Goal: Check status: Check status

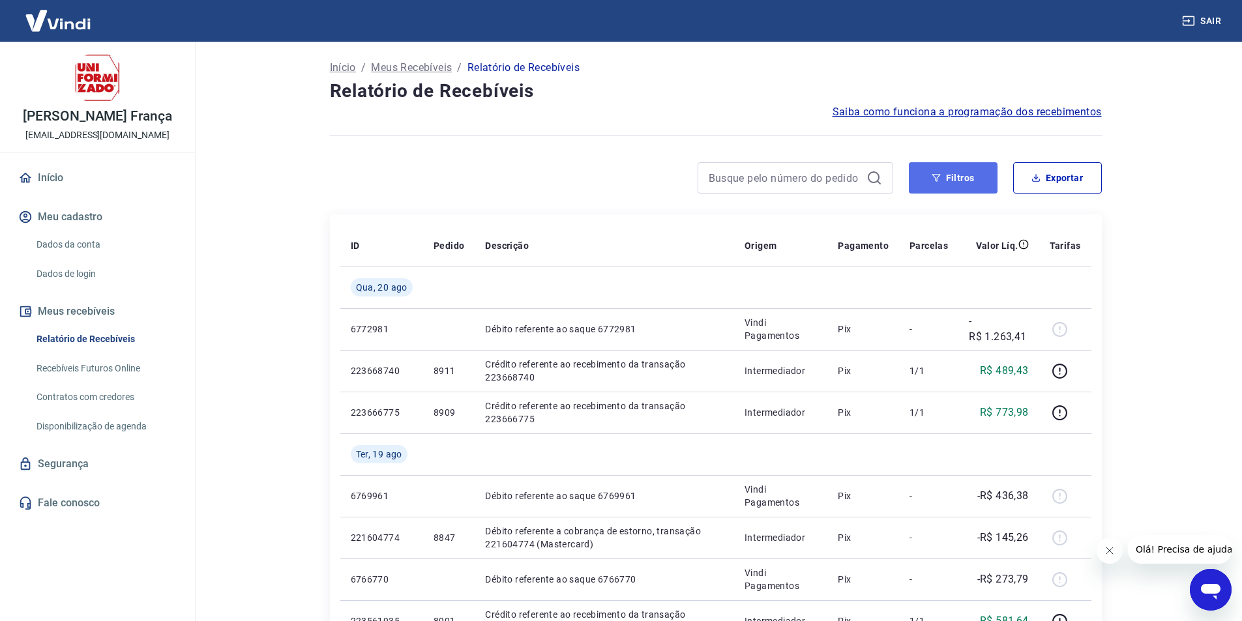
click at [964, 179] on button "Filtros" at bounding box center [953, 177] width 89 height 31
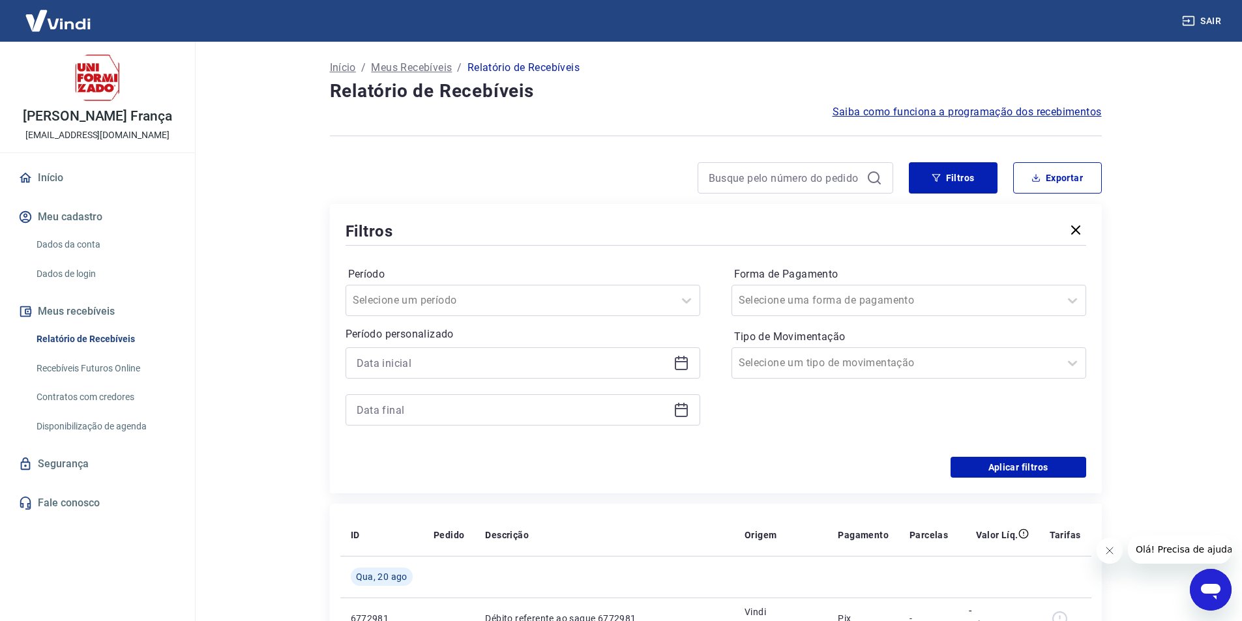
click at [676, 359] on icon at bounding box center [681, 363] width 13 height 13
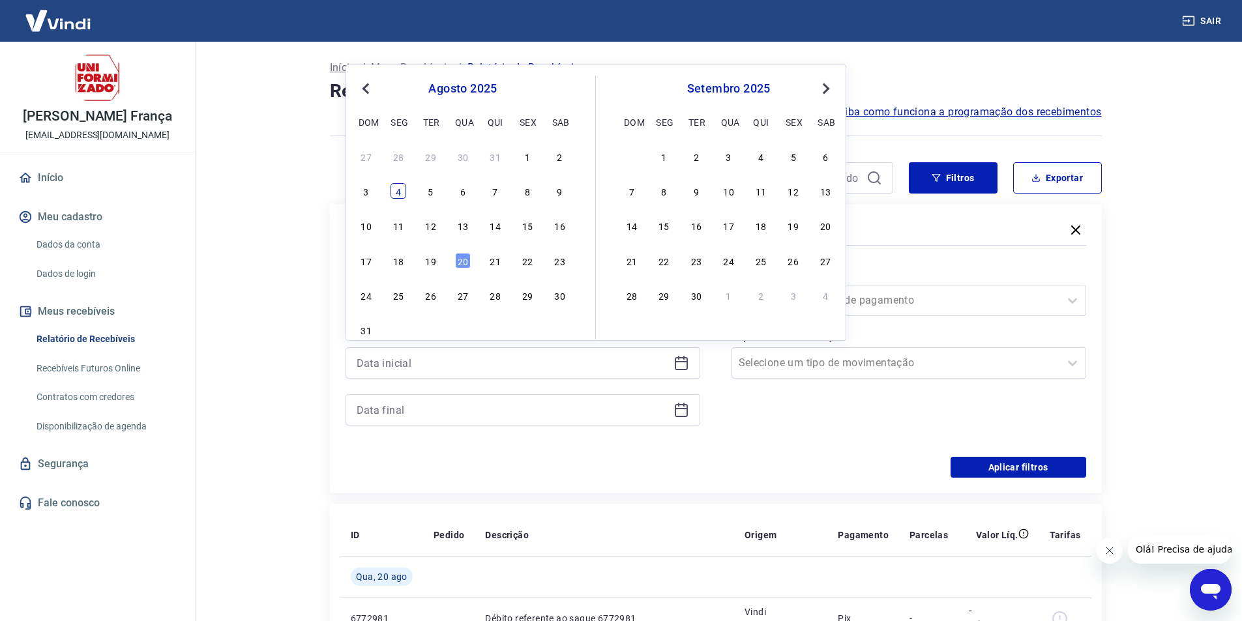
click at [398, 190] on div "4" at bounding box center [399, 191] width 16 height 16
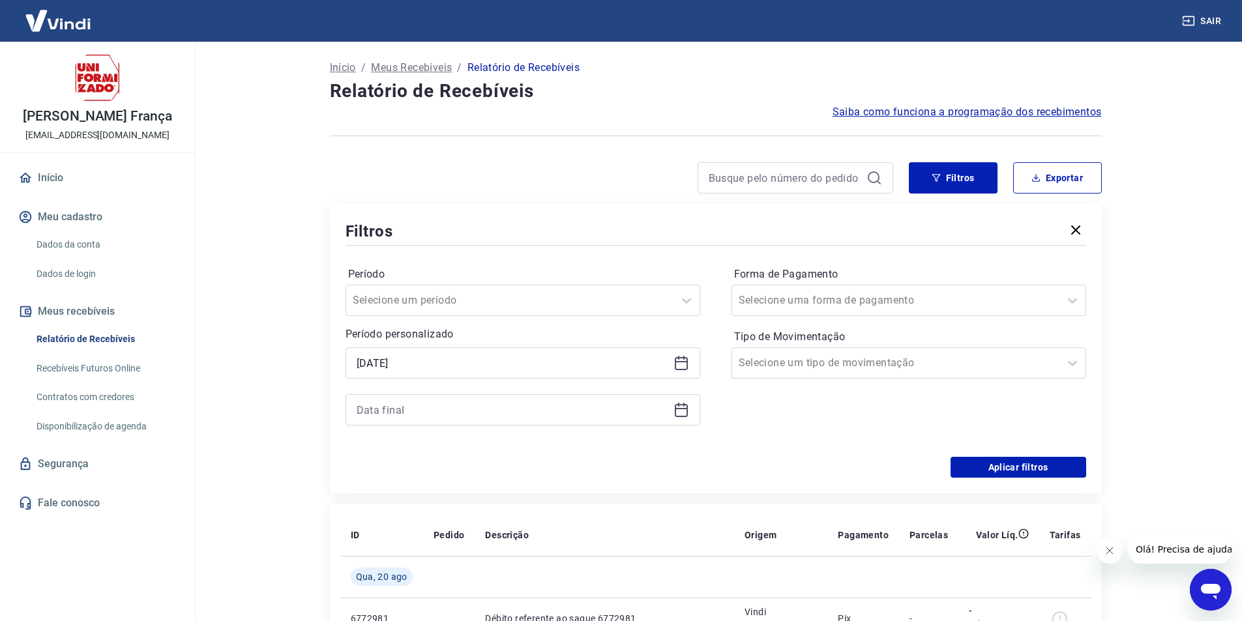
click at [681, 359] on icon at bounding box center [681, 363] width 13 height 13
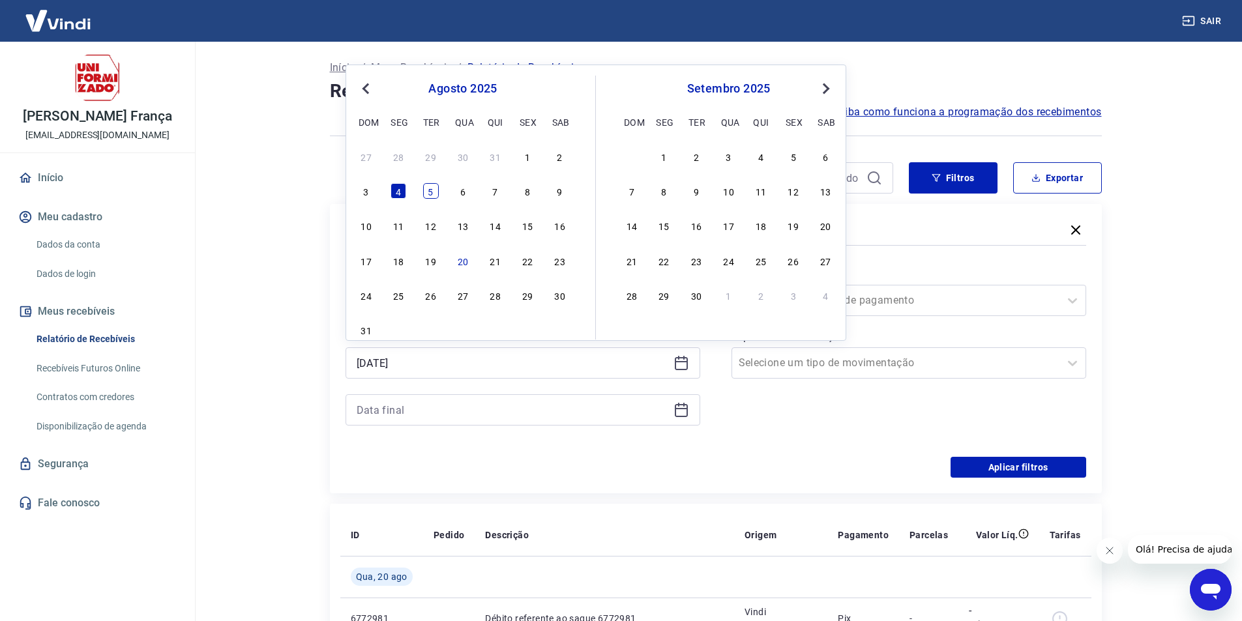
click at [431, 188] on div "5" at bounding box center [431, 191] width 16 height 16
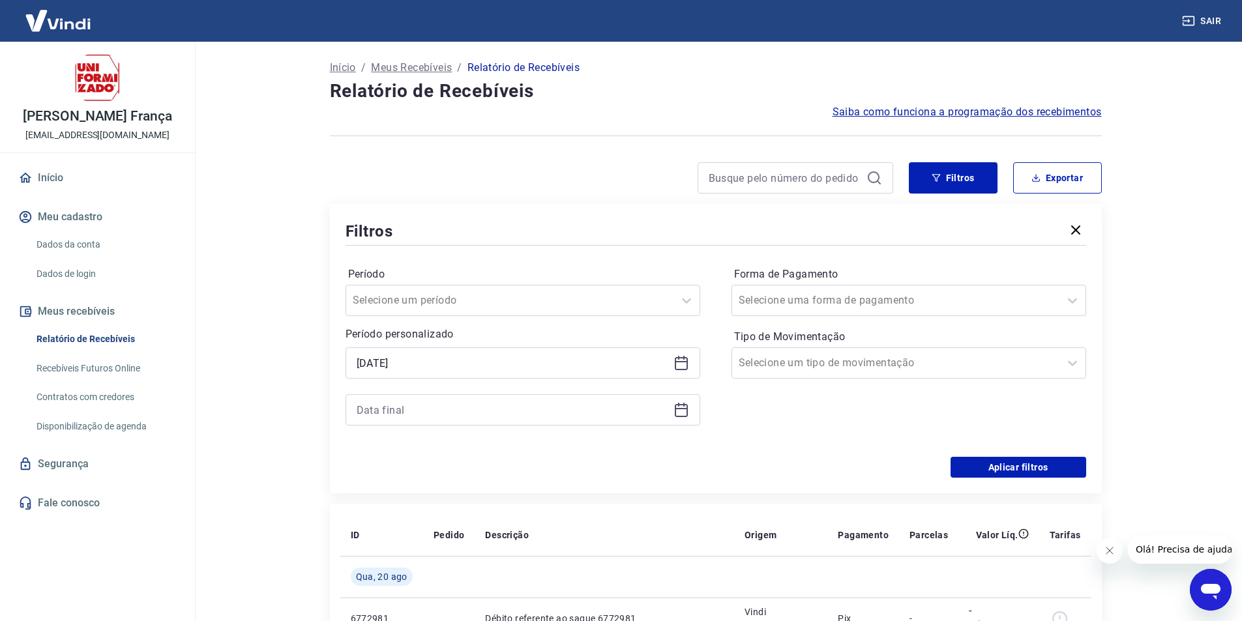
type input "05/08/2025"
click at [681, 410] on icon at bounding box center [682, 410] width 16 height 16
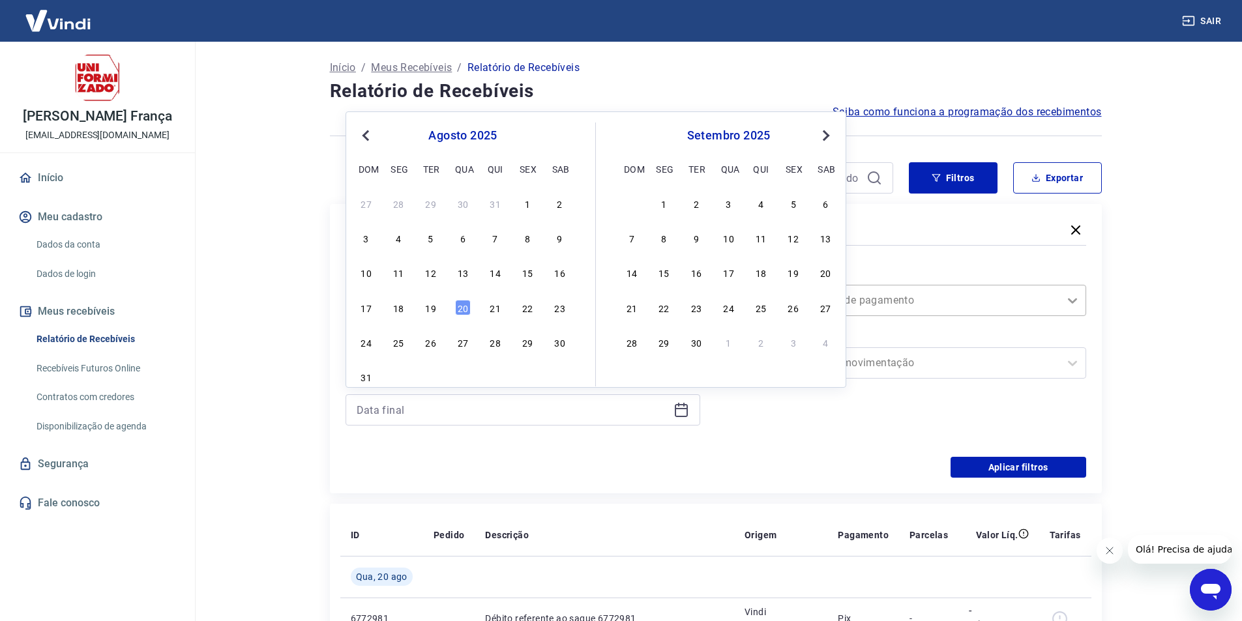
click at [462, 307] on div "20" at bounding box center [463, 308] width 16 height 16
type input "20/08/2025"
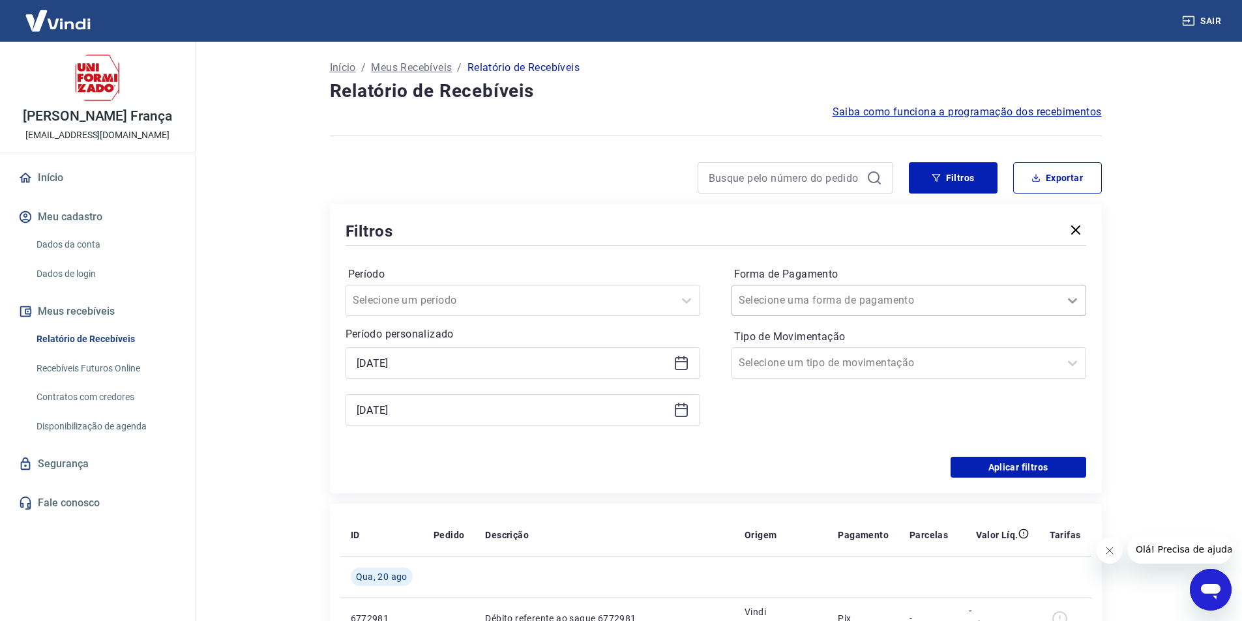
click at [1072, 301] on icon at bounding box center [1073, 301] width 16 height 16
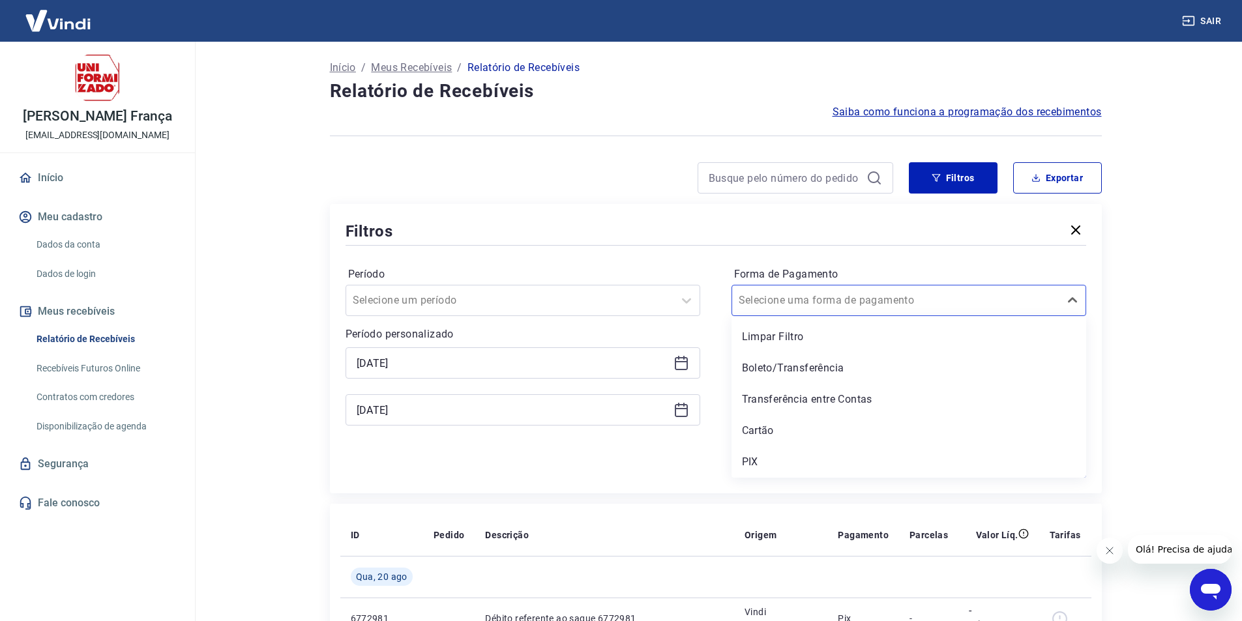
click at [753, 463] on div "PIX" at bounding box center [909, 462] width 355 height 26
click at [755, 458] on div "Aplicar filtros" at bounding box center [716, 467] width 741 height 21
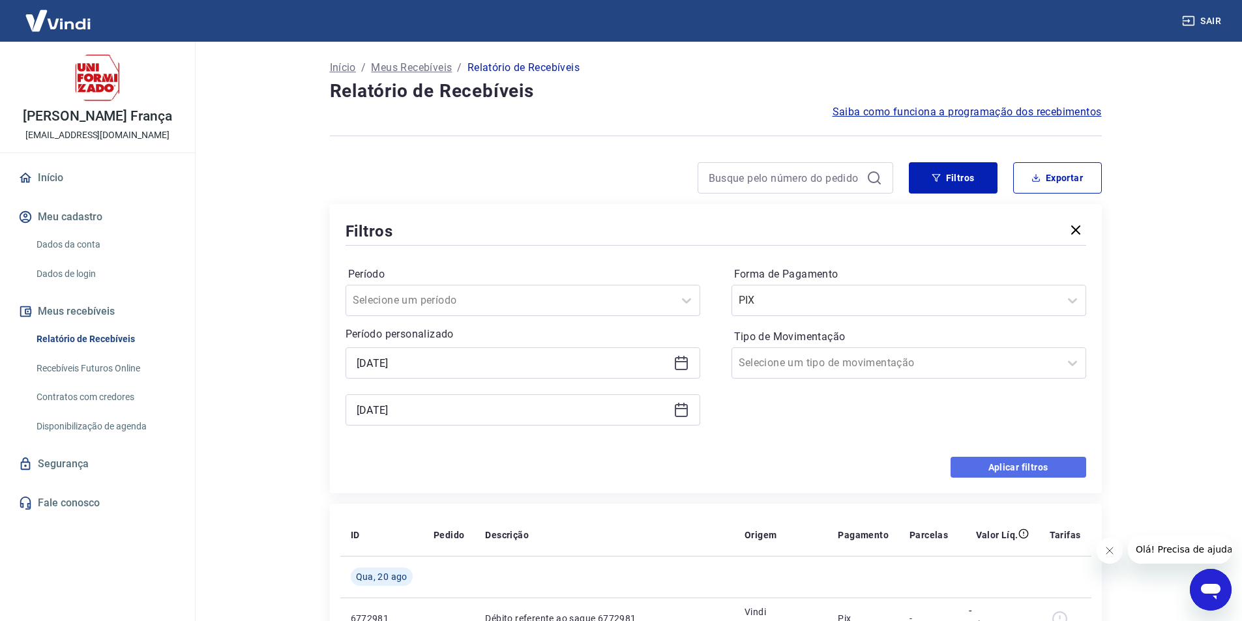
click at [966, 465] on button "Aplicar filtros" at bounding box center [1019, 467] width 136 height 21
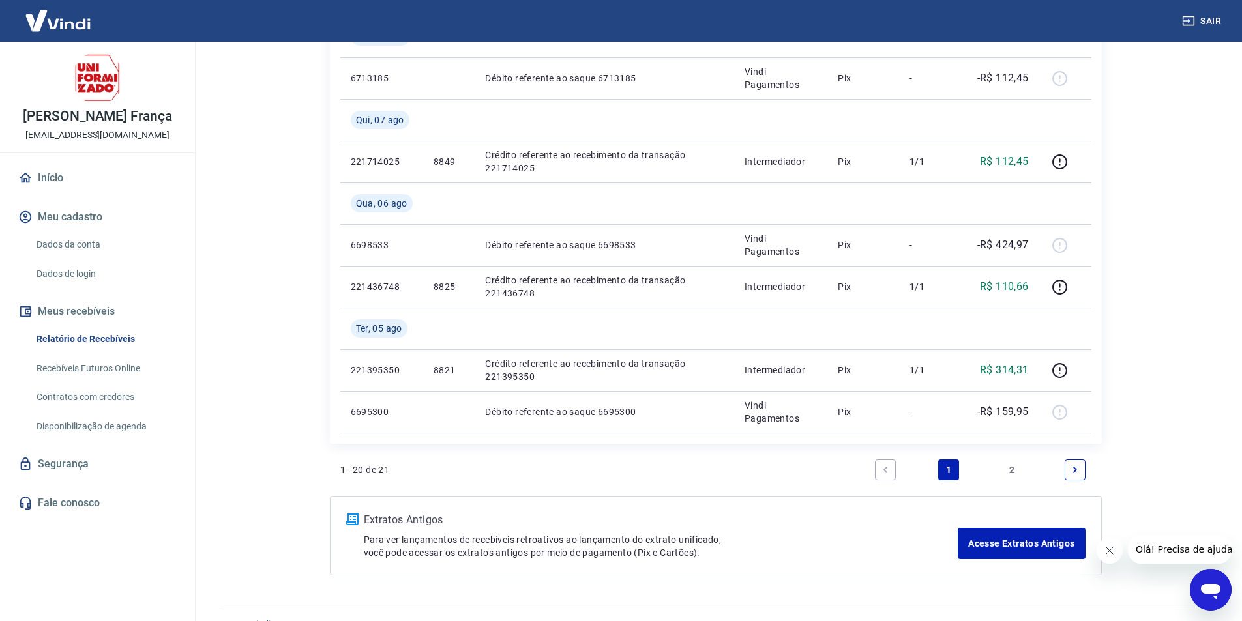
scroll to position [1108, 0]
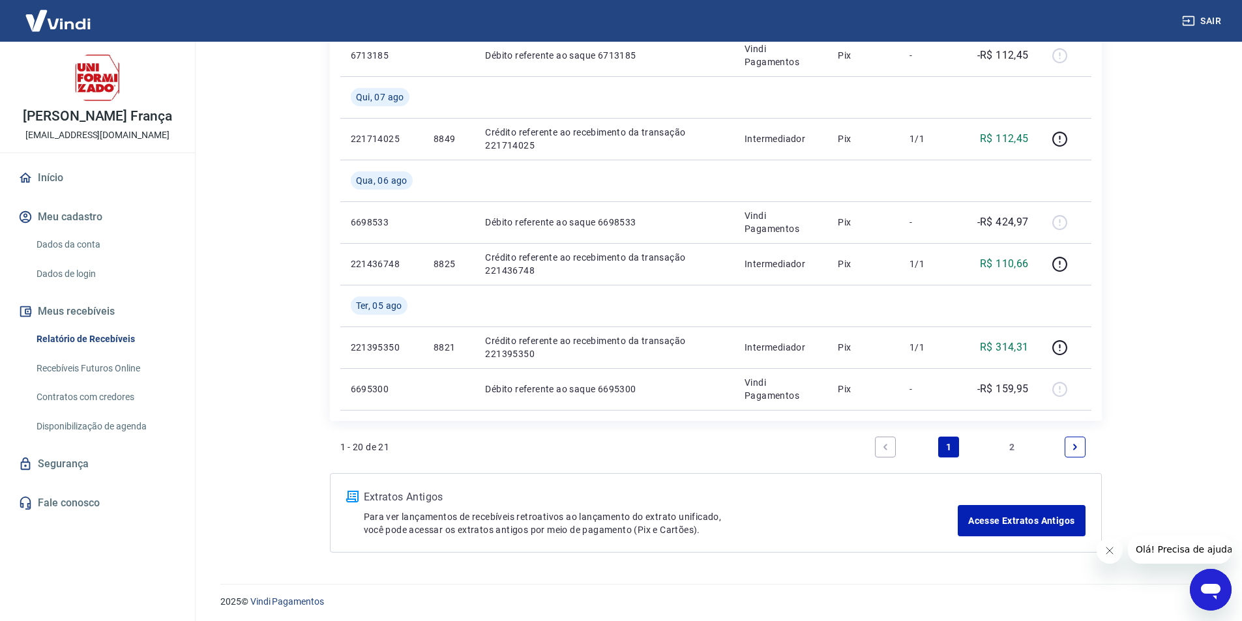
click at [1010, 446] on link "2" at bounding box center [1011, 447] width 21 height 21
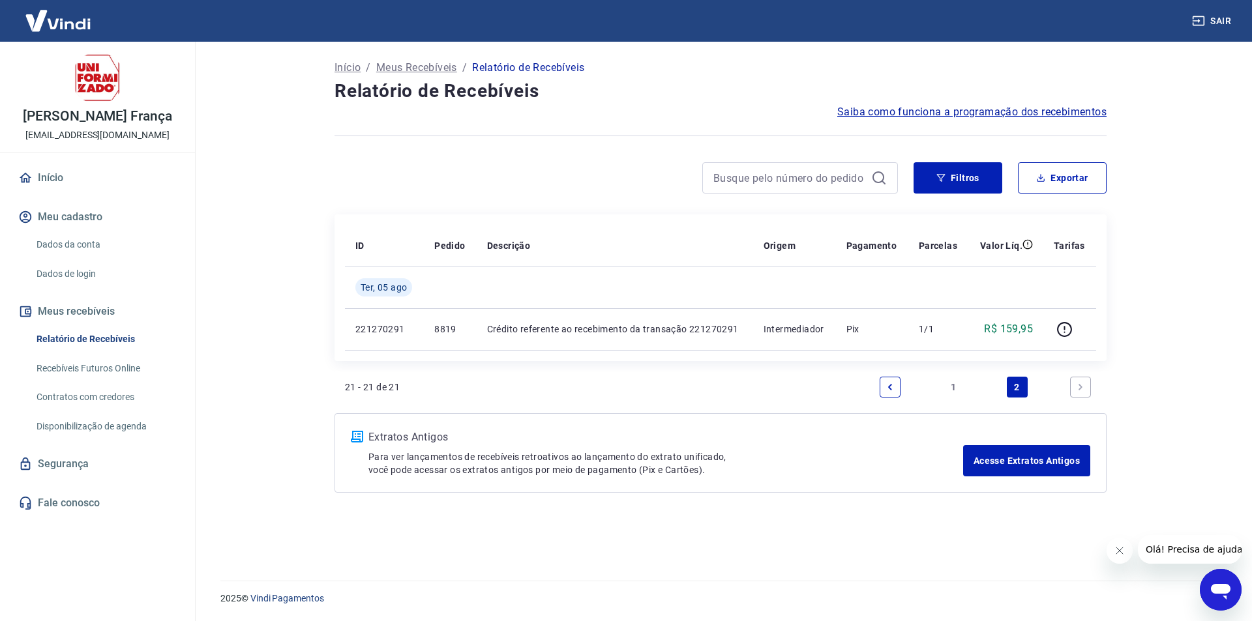
click at [951, 381] on link "1" at bounding box center [953, 387] width 21 height 21
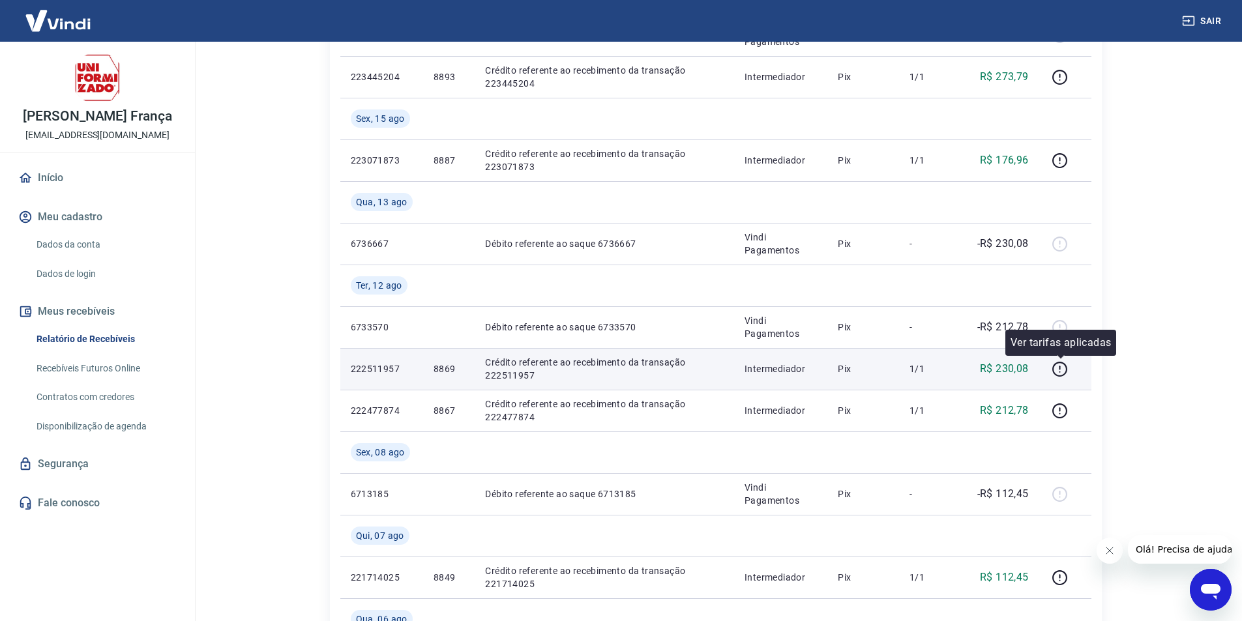
scroll to position [655, 0]
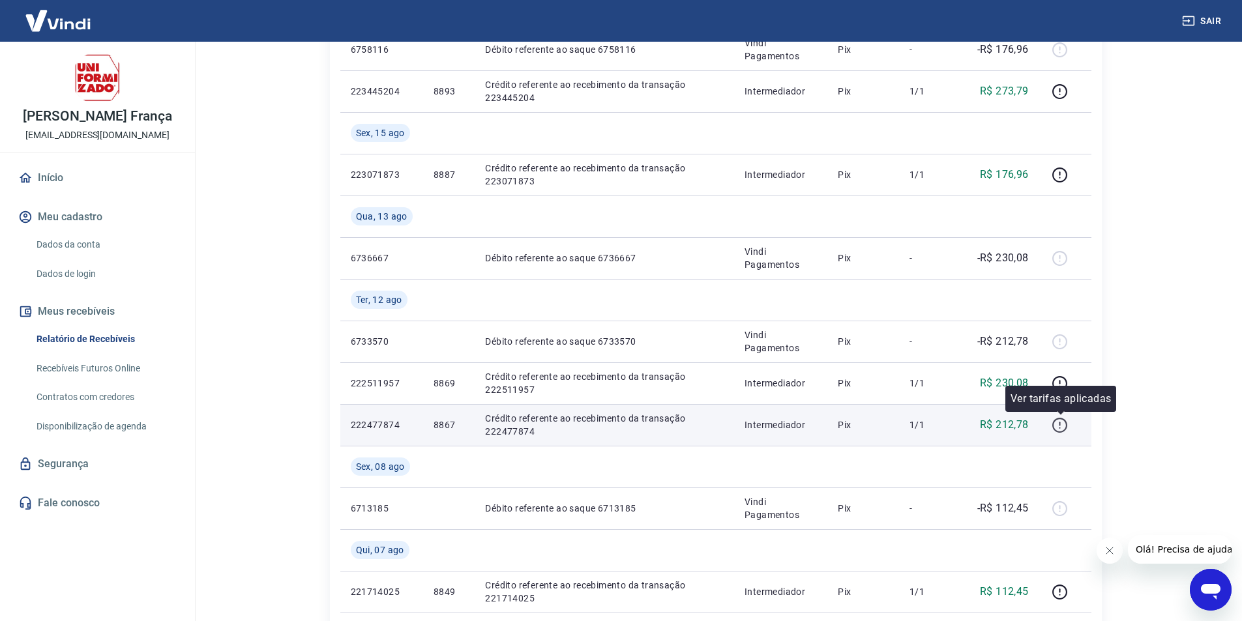
click at [1061, 426] on icon "button" at bounding box center [1060, 424] width 1 height 4
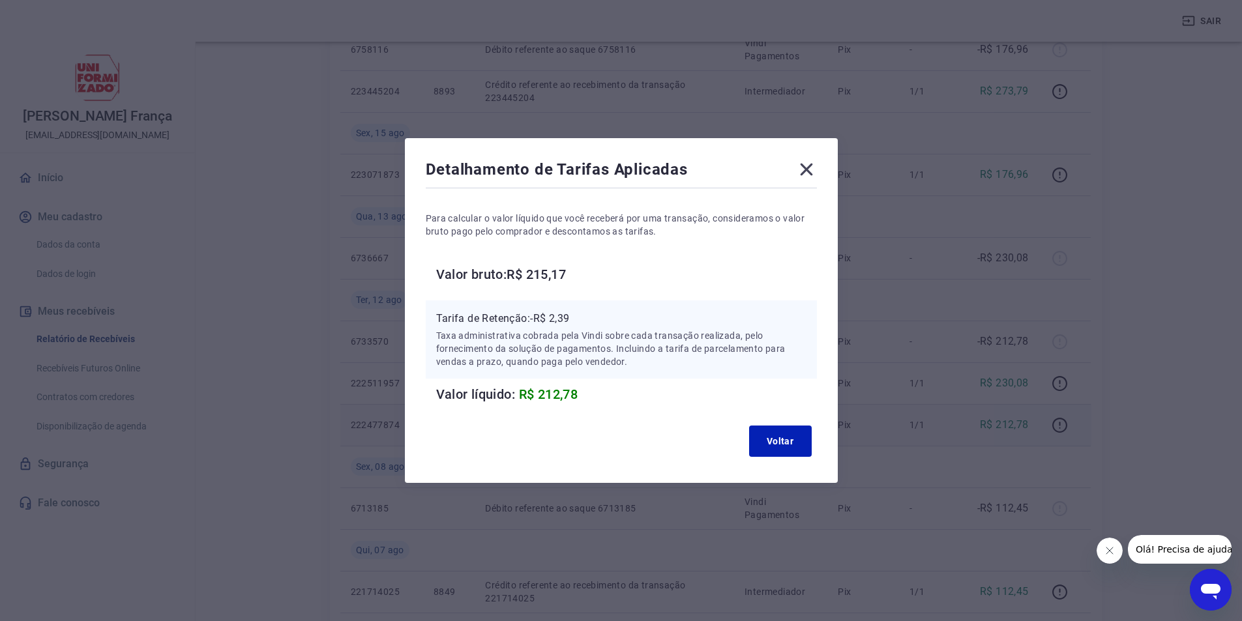
click at [810, 168] on icon at bounding box center [806, 170] width 12 height 12
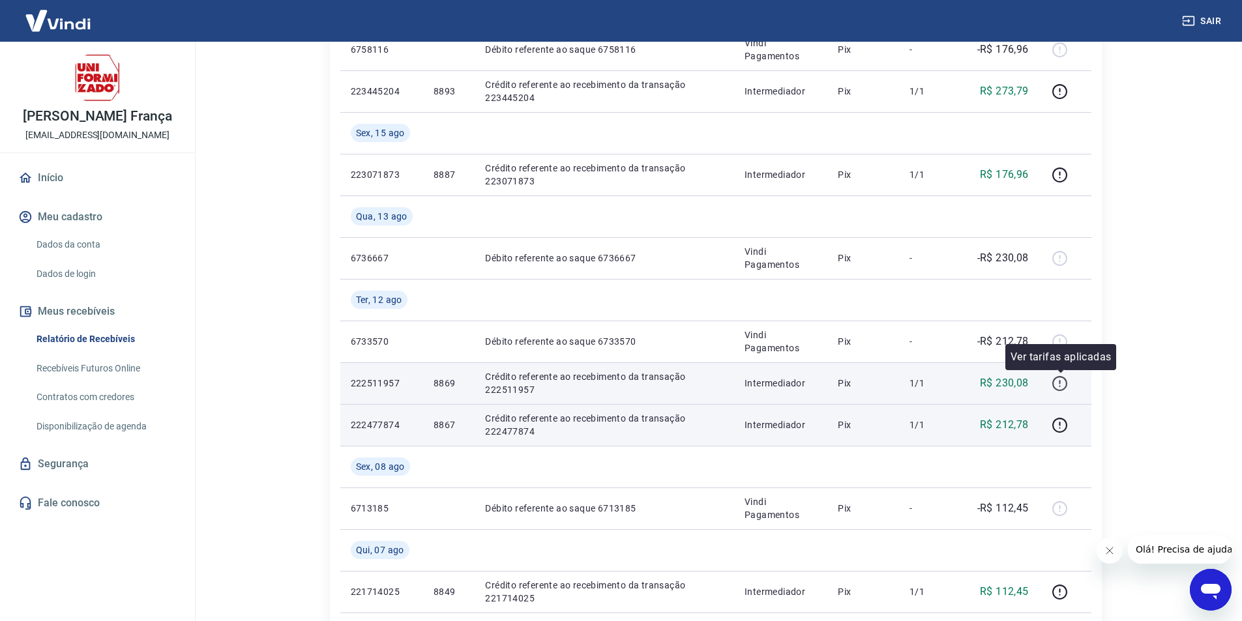
click at [1059, 379] on icon "button" at bounding box center [1060, 384] width 16 height 16
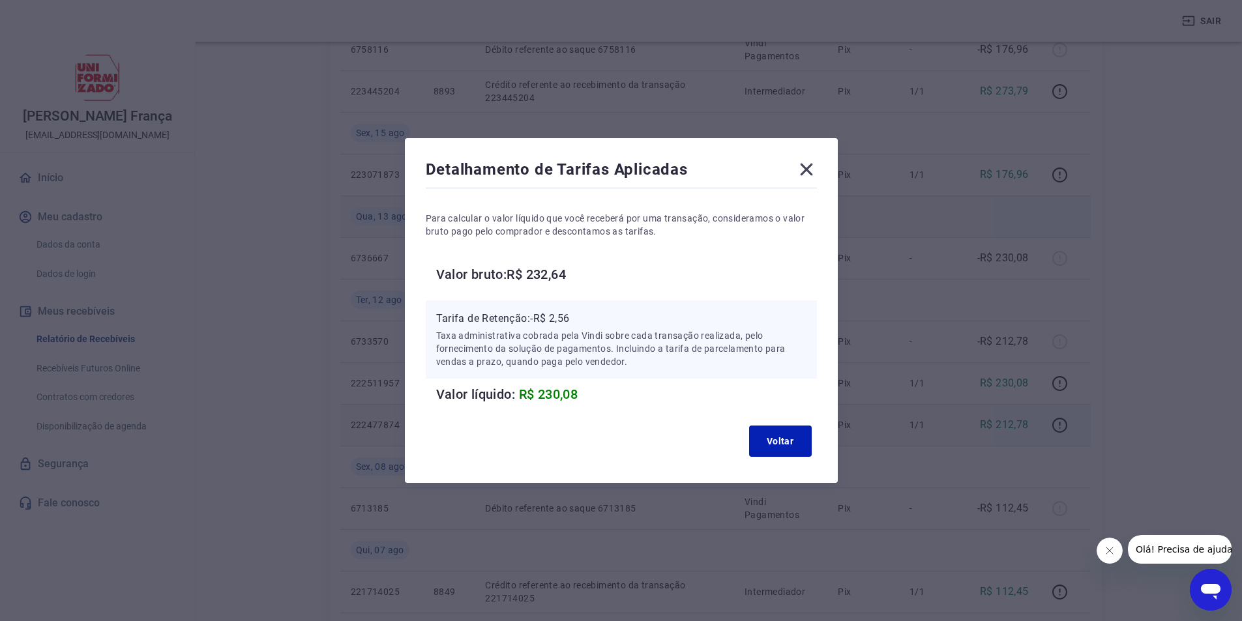
drag, startPoint x: 812, startPoint y: 169, endPoint x: 827, endPoint y: 218, distance: 51.3
click at [810, 168] on icon at bounding box center [806, 170] width 12 height 12
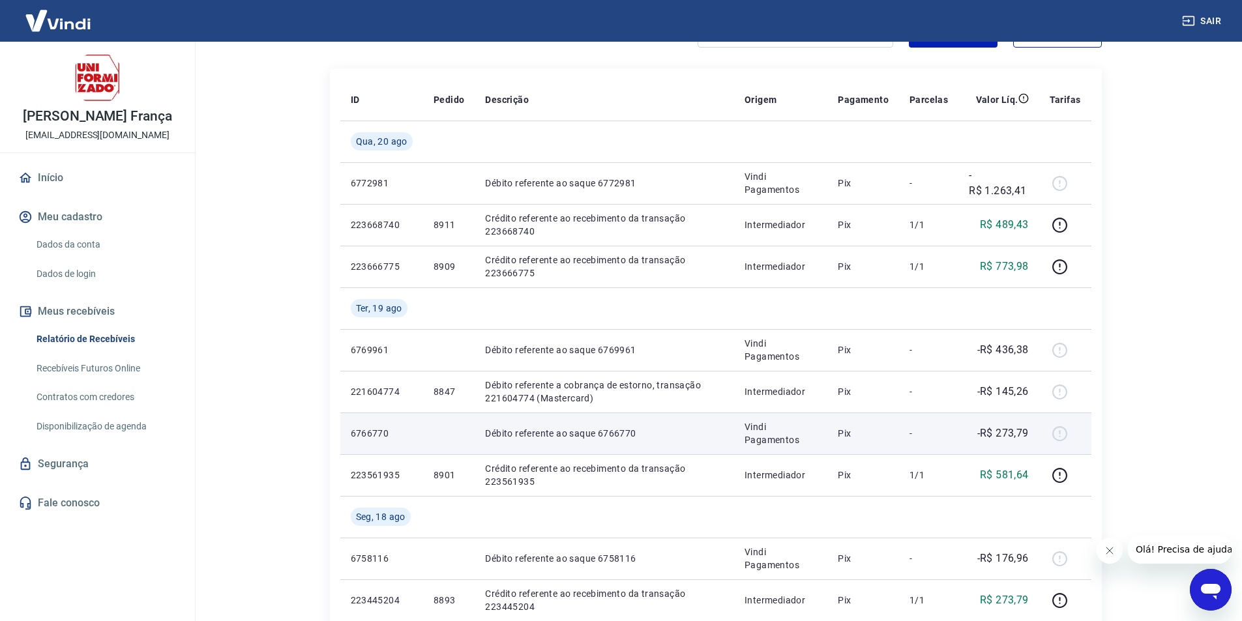
scroll to position [0, 0]
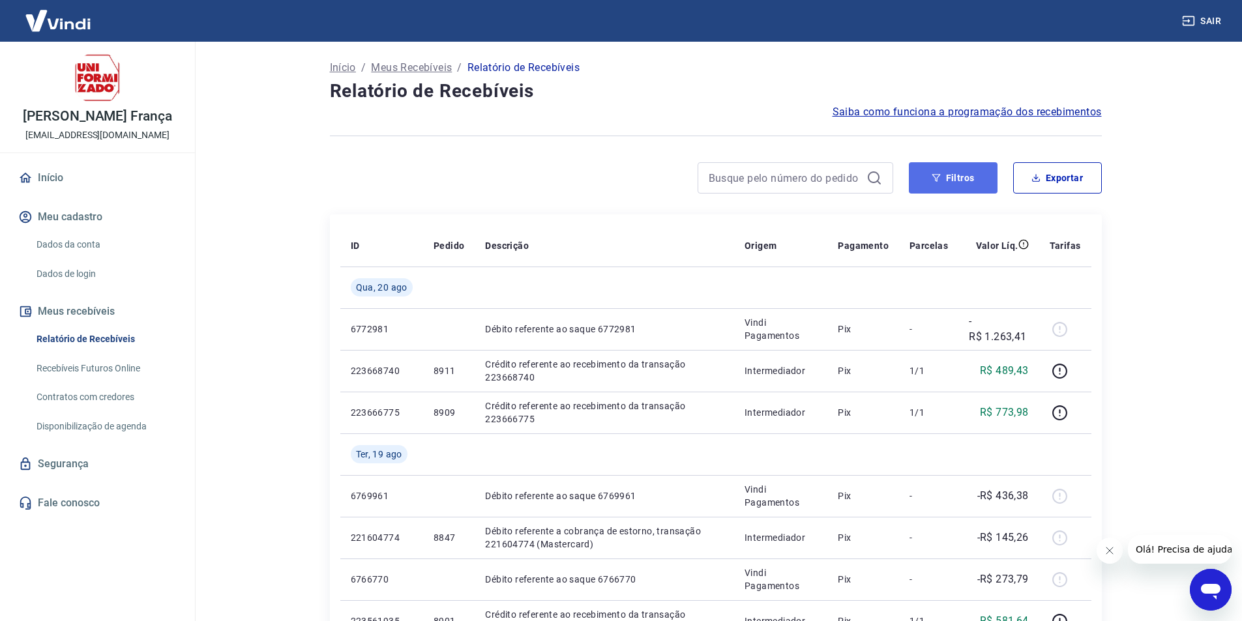
click at [957, 175] on button "Filtros" at bounding box center [953, 177] width 89 height 31
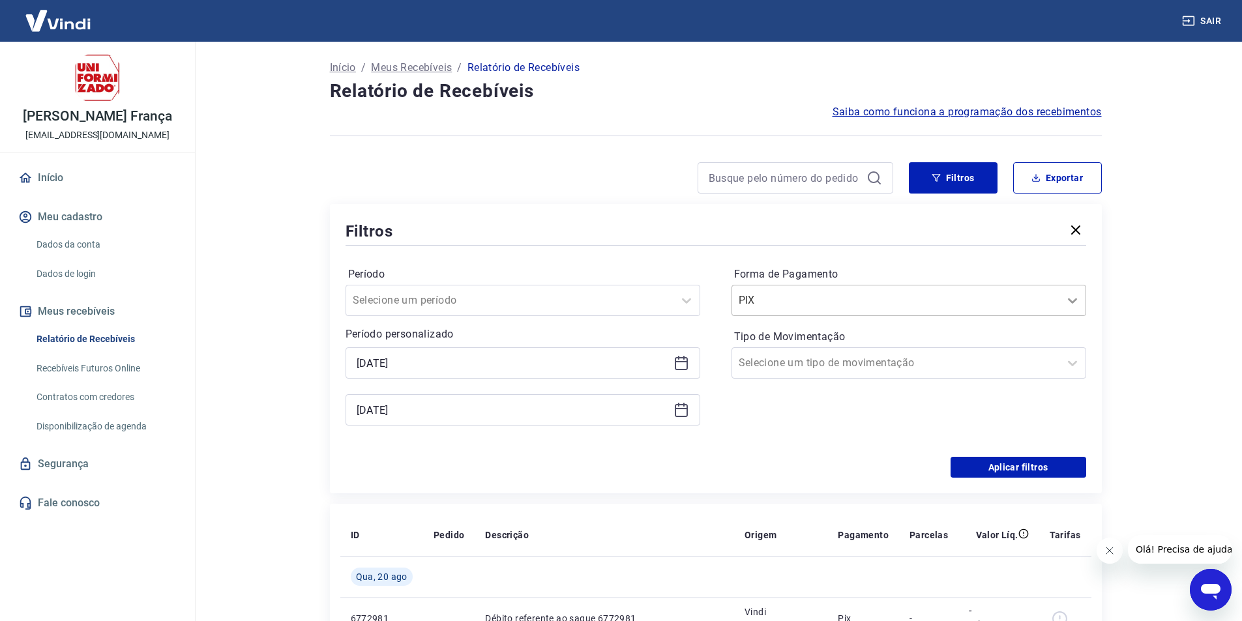
click at [1077, 299] on icon at bounding box center [1073, 301] width 16 height 16
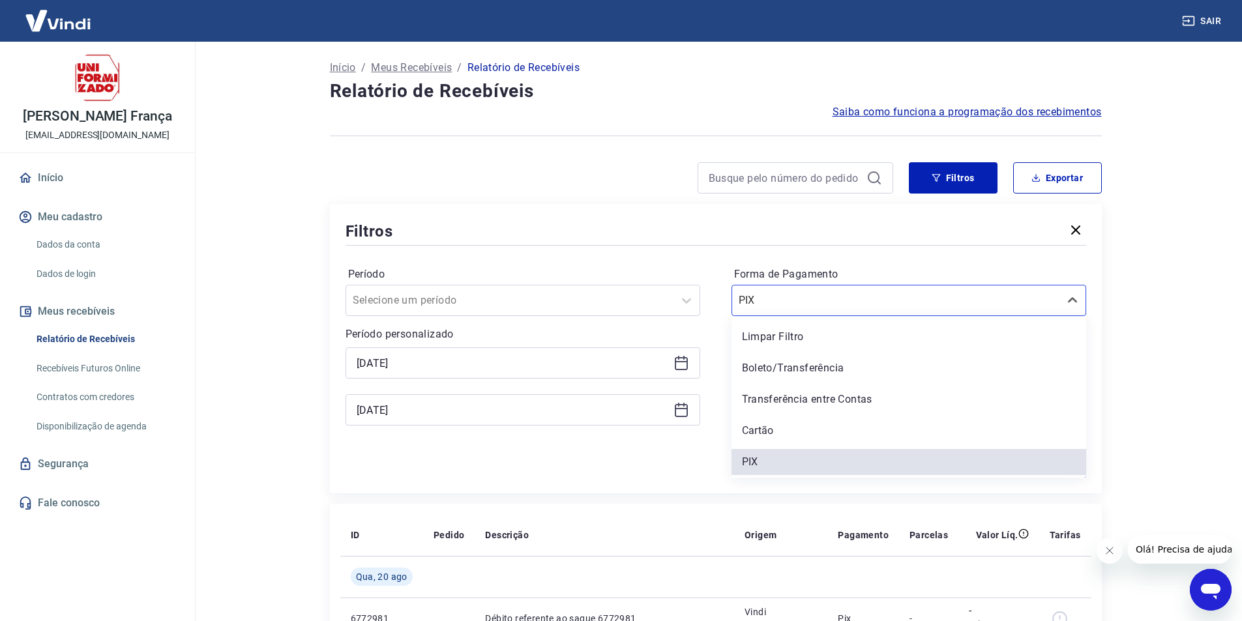
drag, startPoint x: 772, startPoint y: 432, endPoint x: 758, endPoint y: 491, distance: 60.4
click at [772, 432] on div "Cartão" at bounding box center [909, 431] width 355 height 26
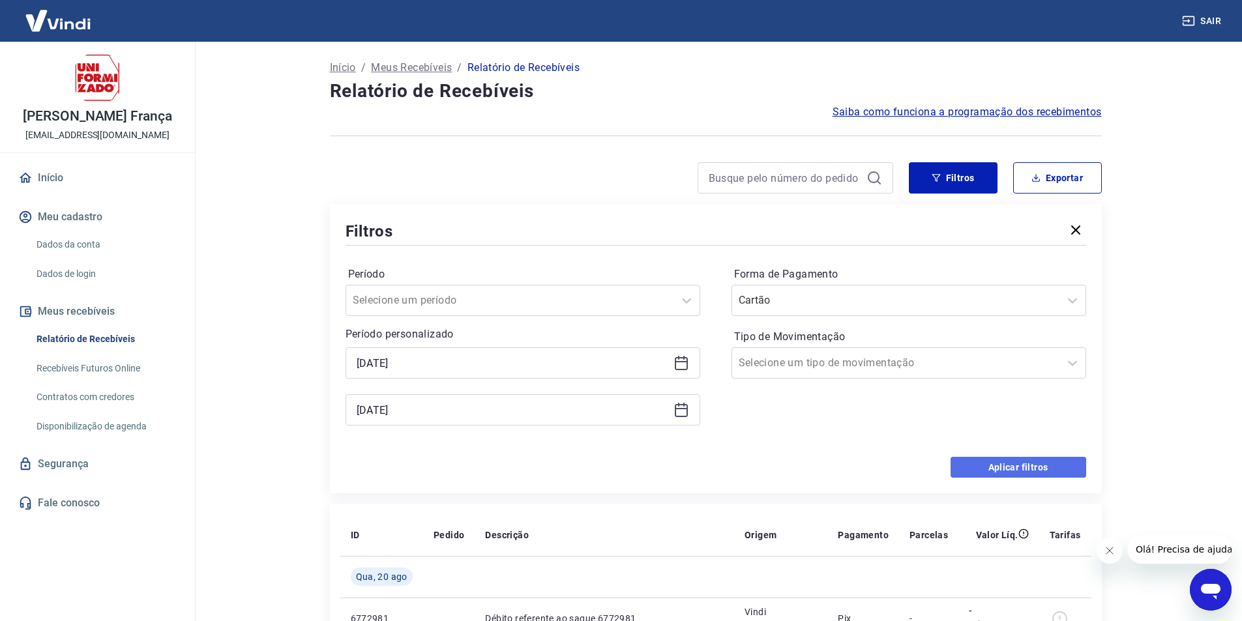
click at [1000, 466] on button "Aplicar filtros" at bounding box center [1019, 467] width 136 height 21
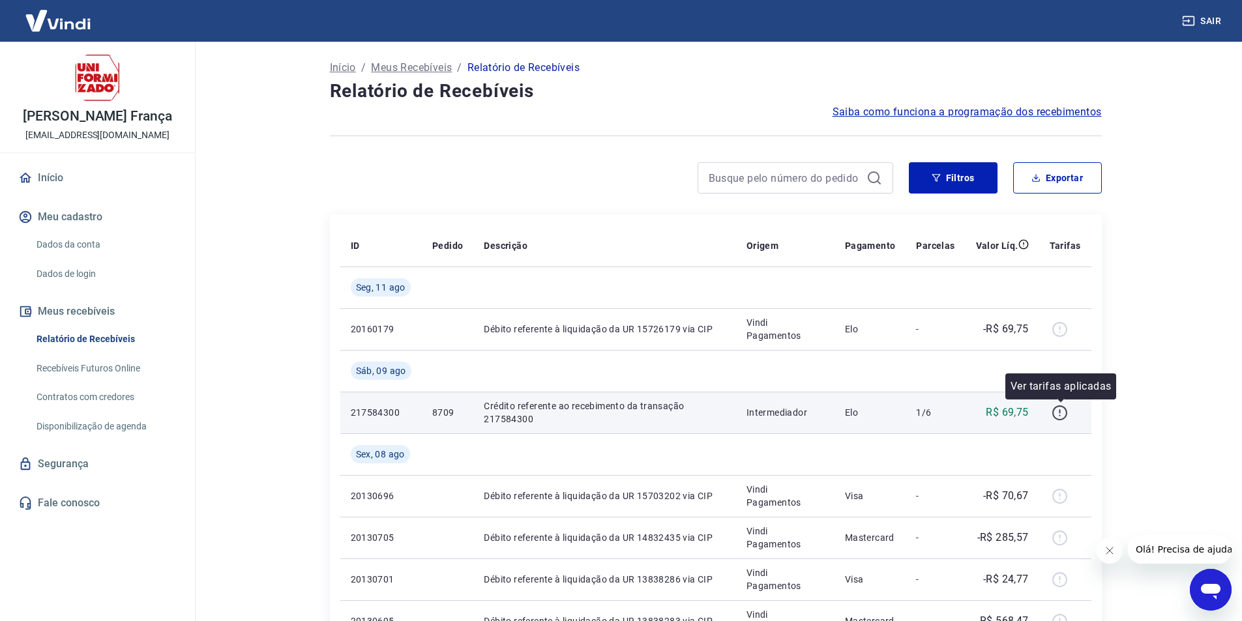
click at [1060, 412] on icon "button" at bounding box center [1060, 413] width 16 height 16
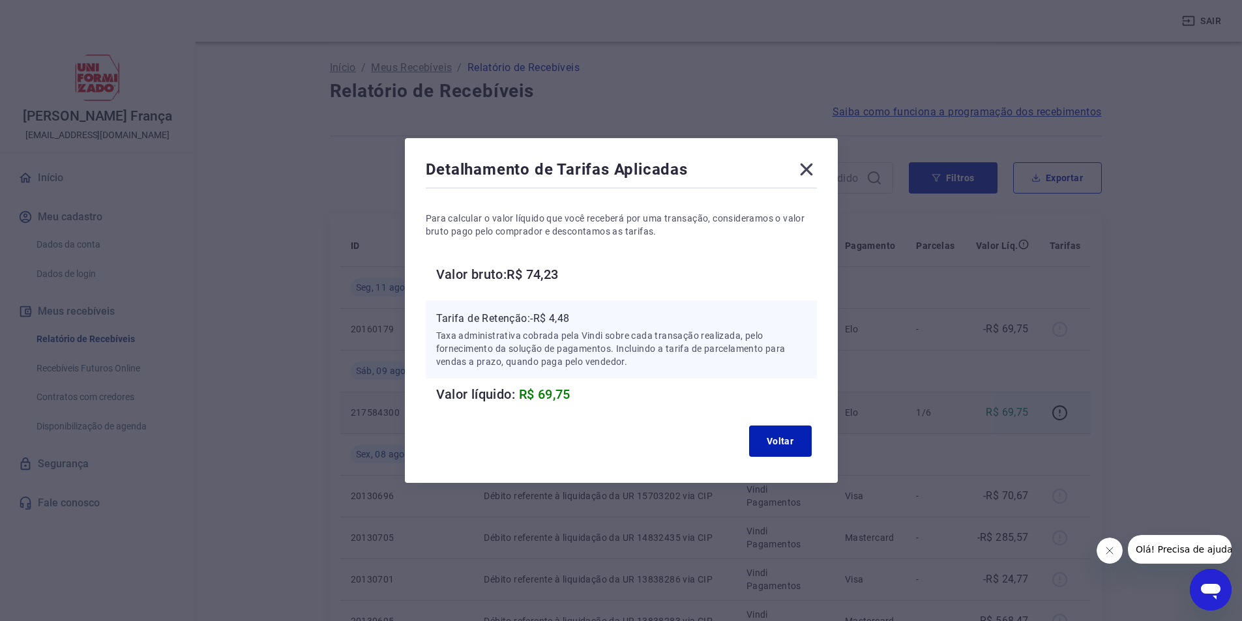
click at [808, 170] on icon at bounding box center [806, 169] width 21 height 21
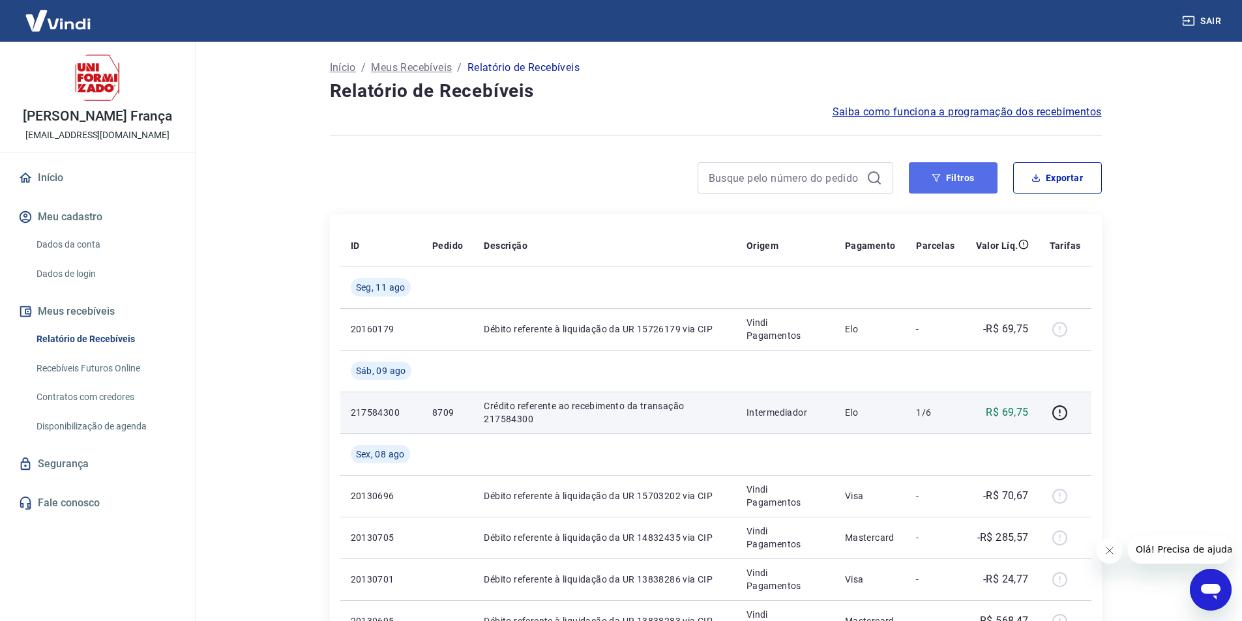
click at [955, 176] on button "Filtros" at bounding box center [953, 177] width 89 height 31
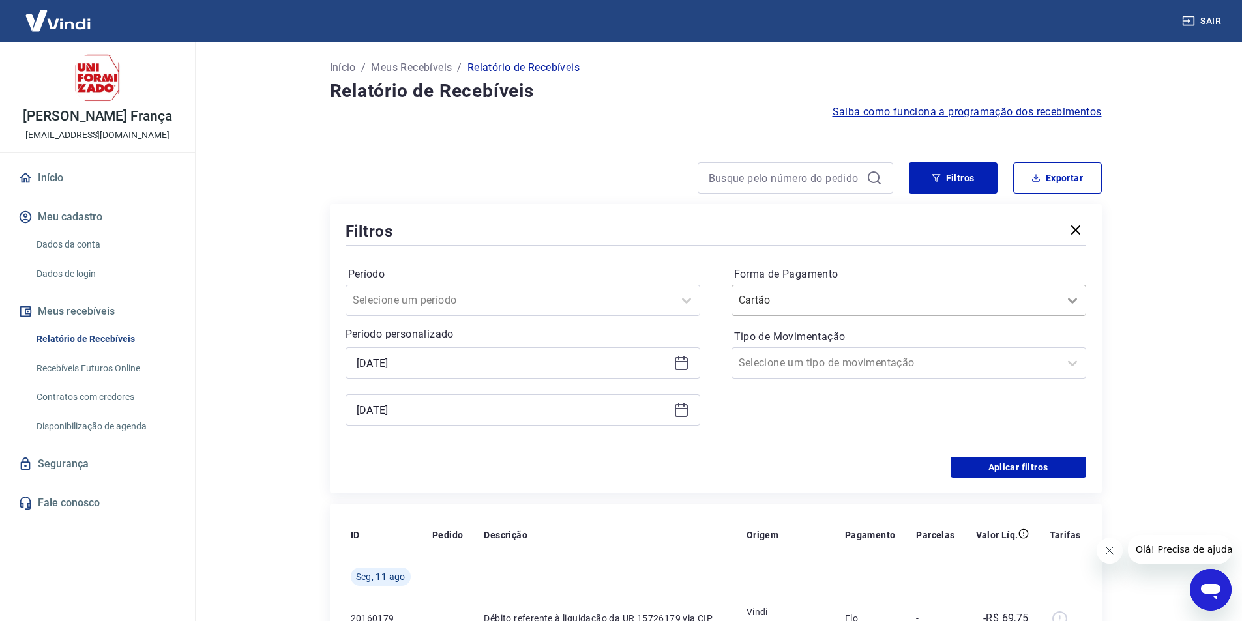
click at [1073, 298] on icon at bounding box center [1073, 301] width 16 height 16
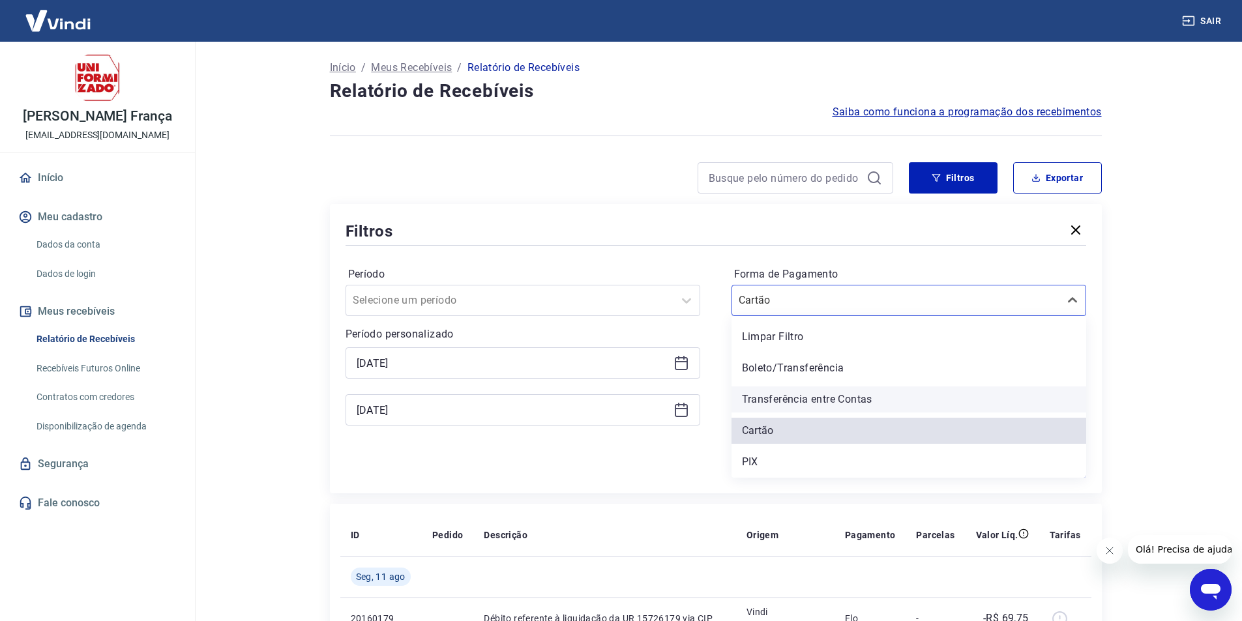
click at [795, 396] on div "Transferência entre Contas" at bounding box center [909, 400] width 355 height 26
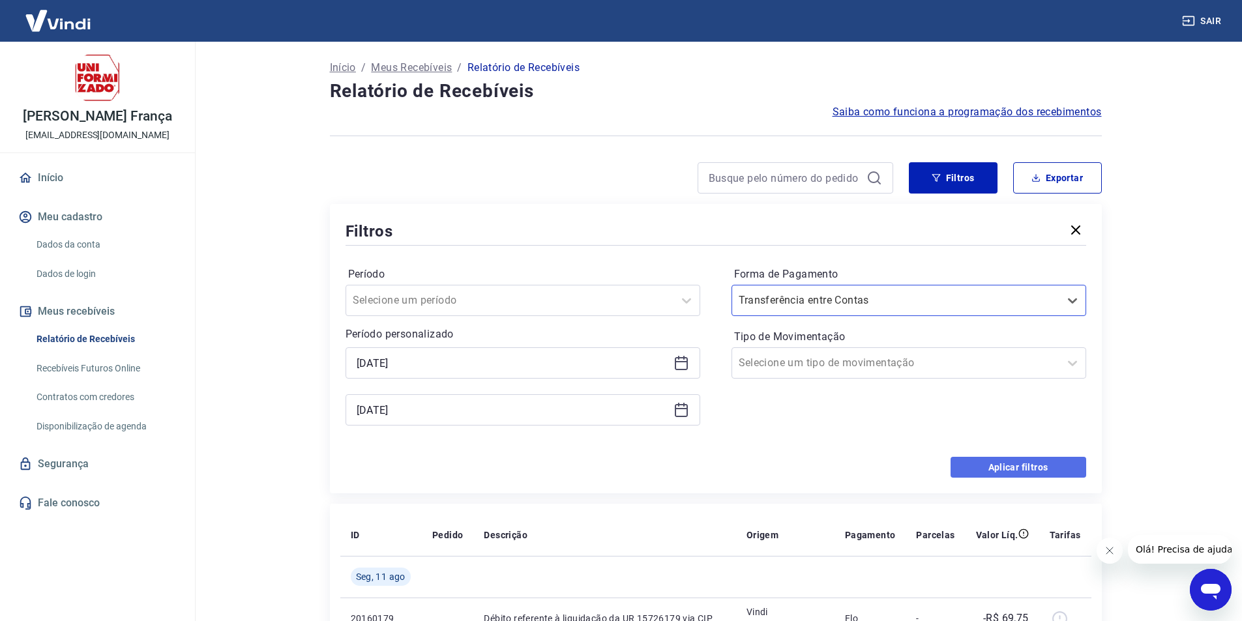
click at [995, 469] on button "Aplicar filtros" at bounding box center [1019, 467] width 136 height 21
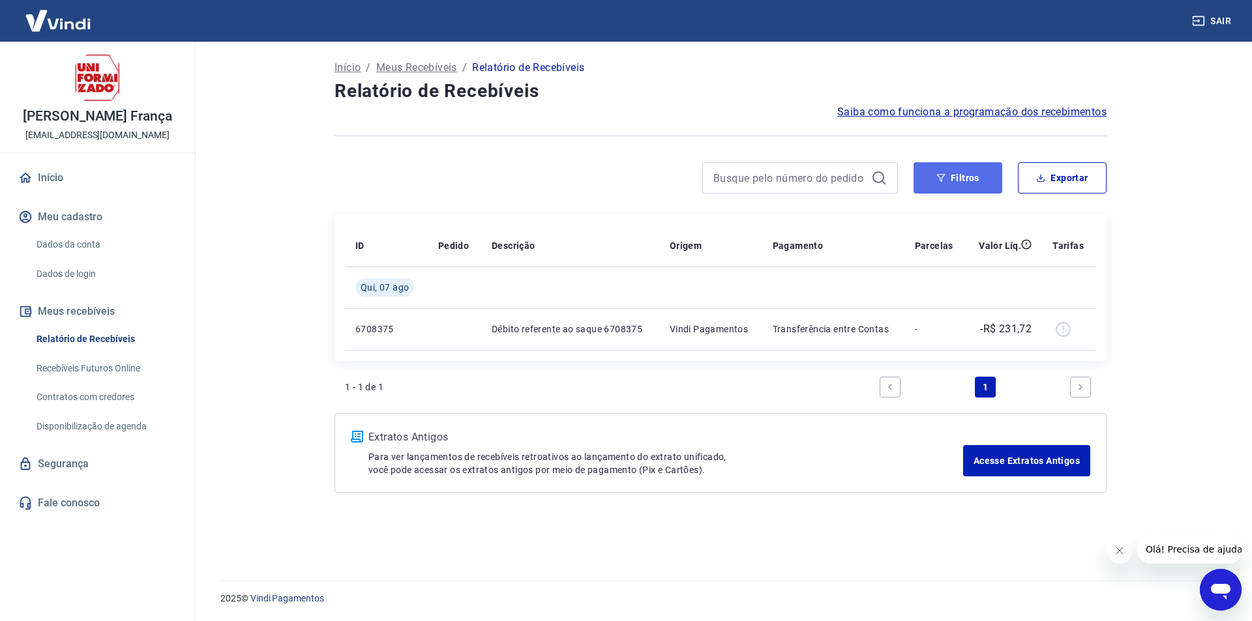
click at [951, 177] on button "Filtros" at bounding box center [957, 177] width 89 height 31
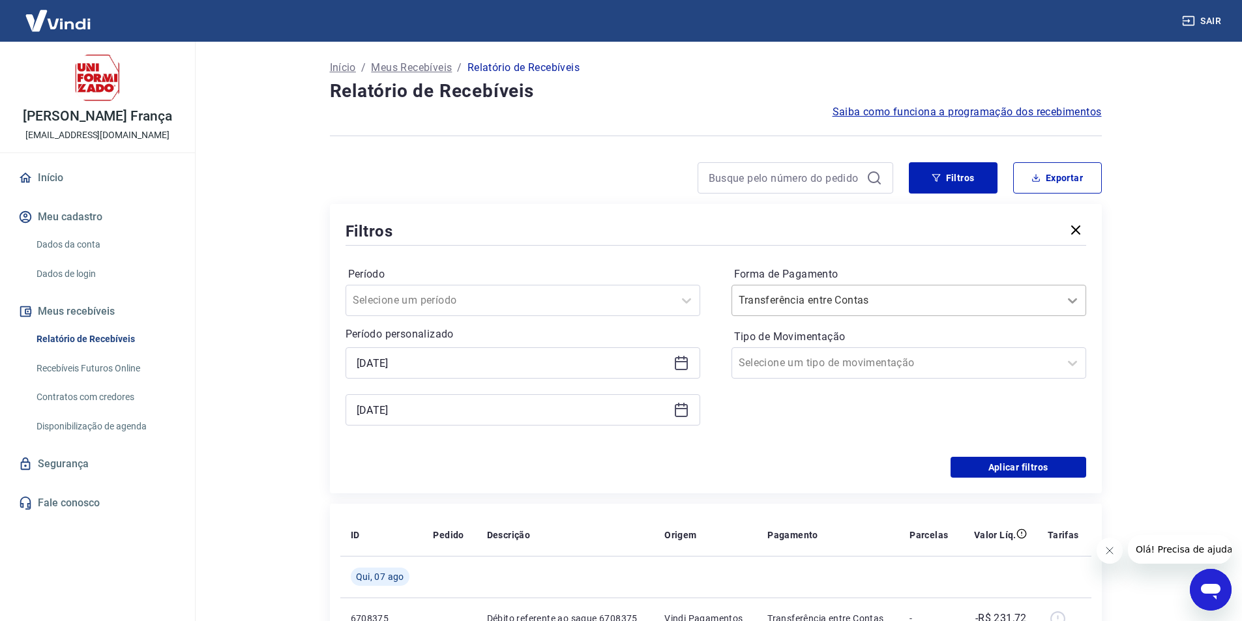
click at [1070, 298] on icon at bounding box center [1073, 301] width 16 height 16
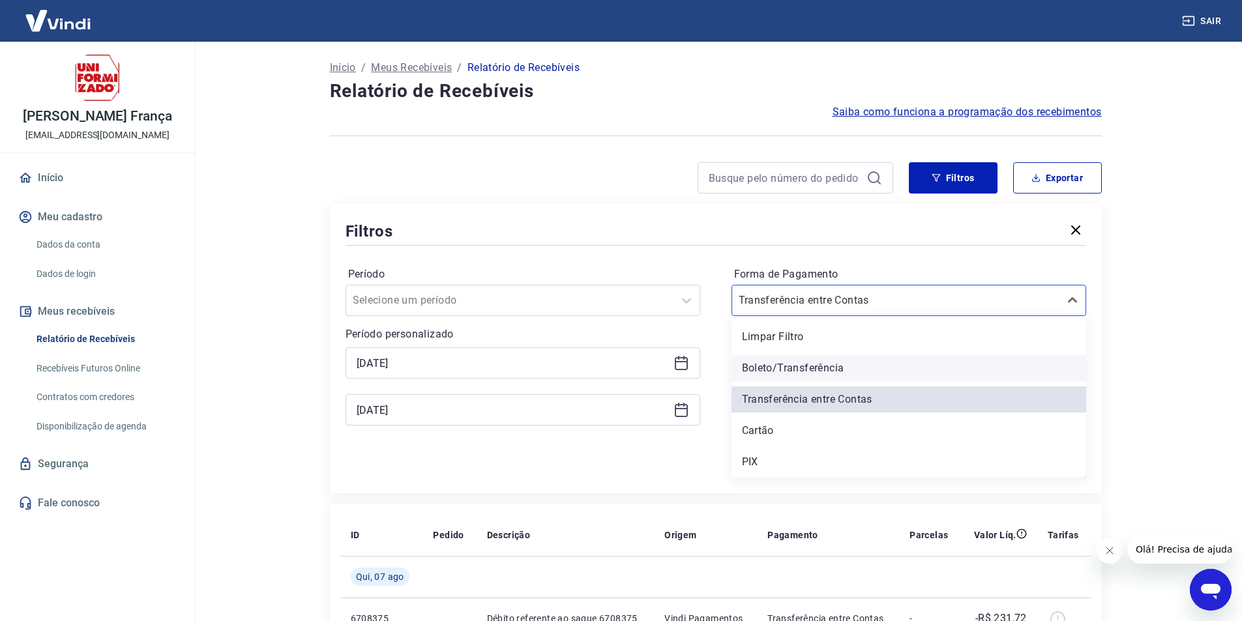
click at [818, 367] on div "Boleto/Transferência" at bounding box center [909, 368] width 355 height 26
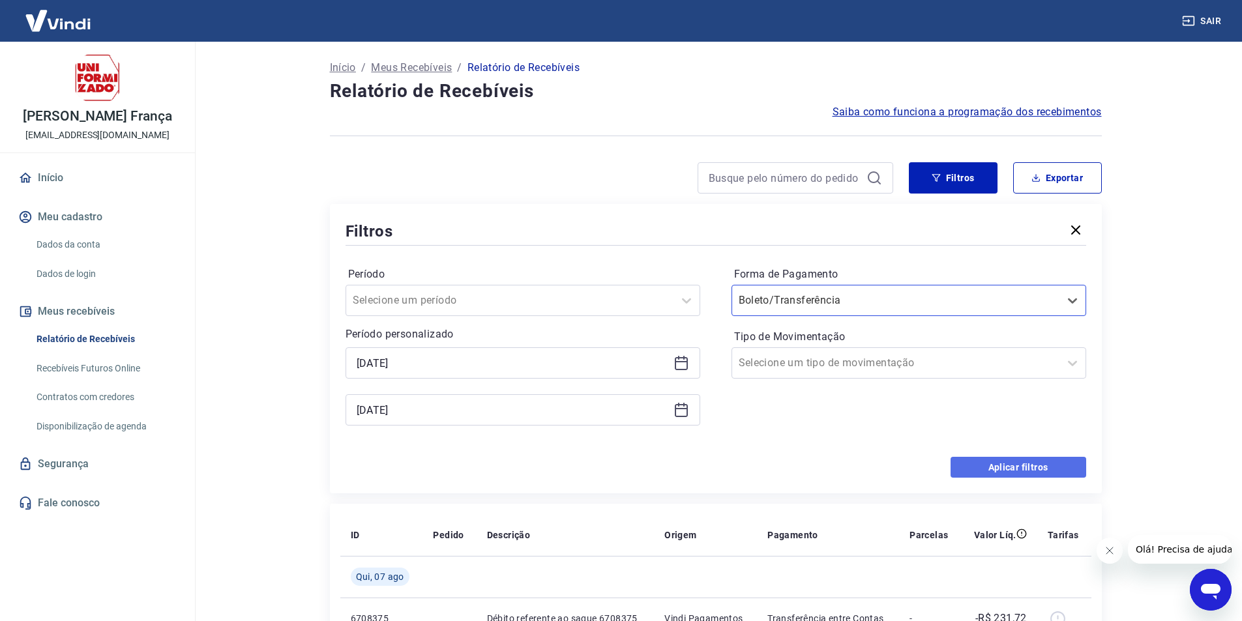
click at [994, 467] on button "Aplicar filtros" at bounding box center [1019, 467] width 136 height 21
